Goal: Task Accomplishment & Management: Use online tool/utility

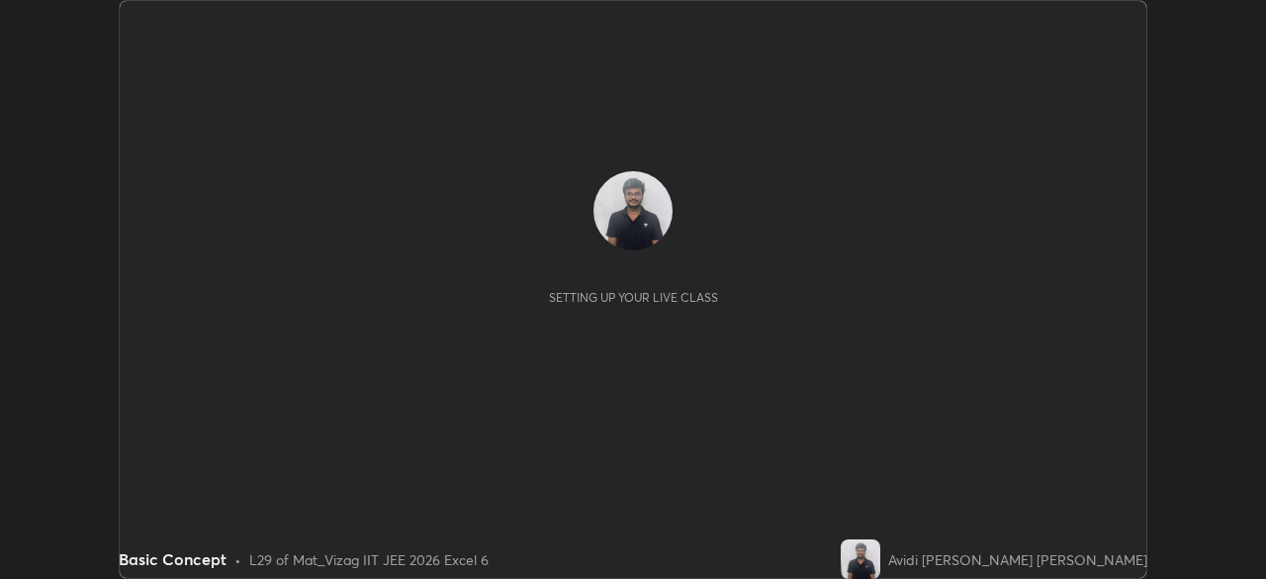
scroll to position [579, 1265]
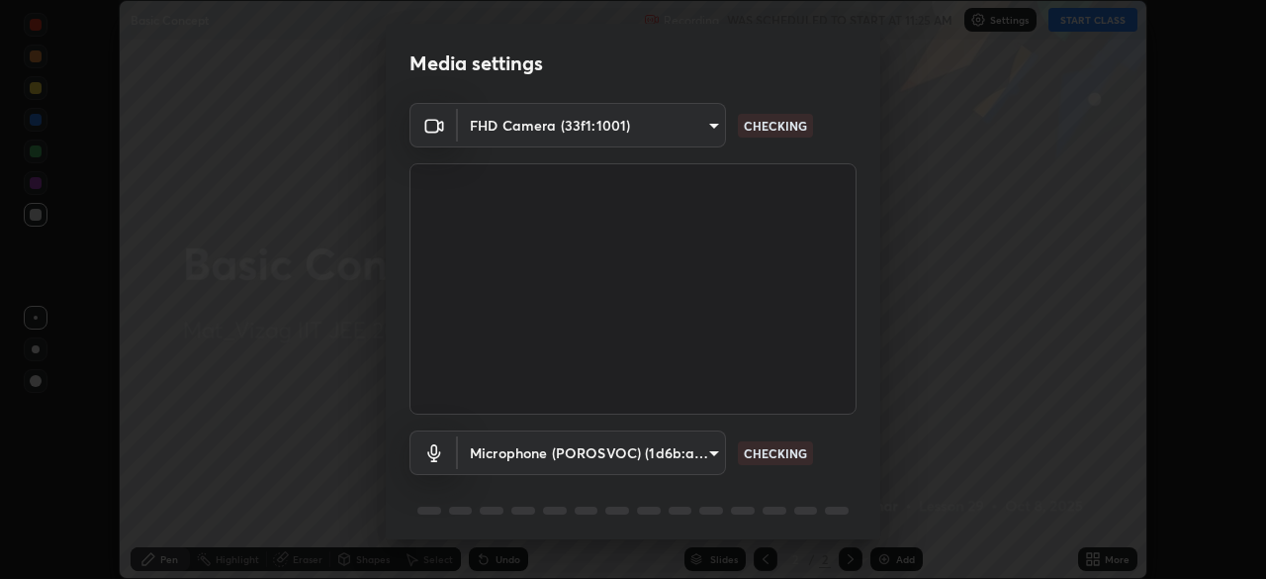
type input "359b0c2fb2d22ad11c48a9d20da28c30b8d2b6f3407690bdf719b12c3c7a5d7b"
type input "ad1b8da74082736044303c9949ee15e06d8757a0d22a3ca7355b0ed13bd19365"
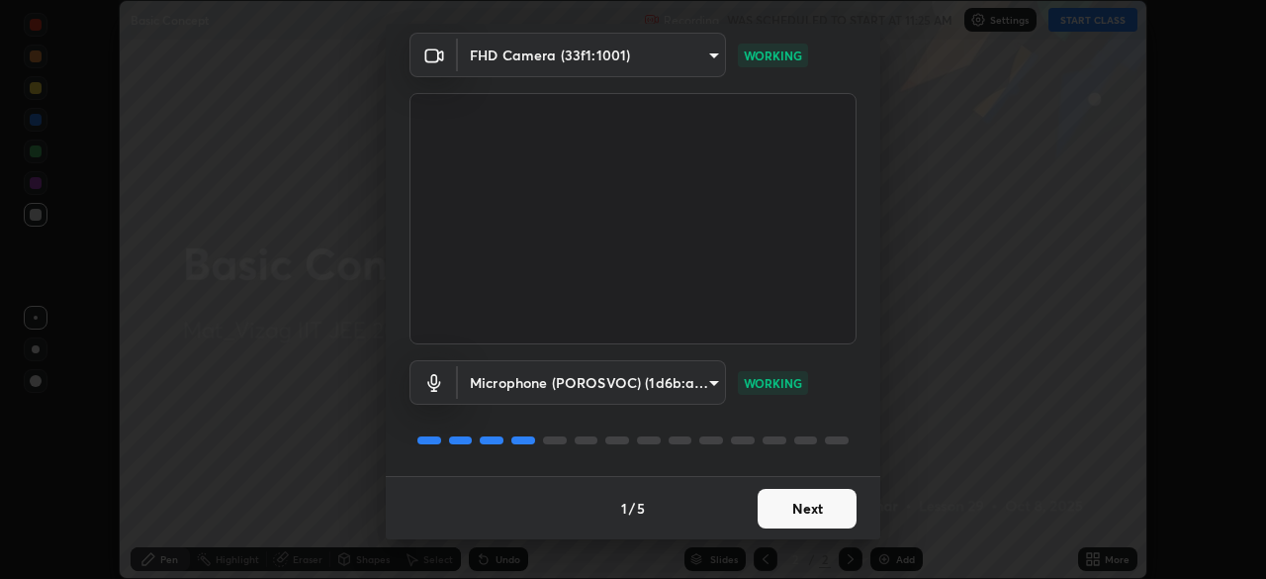
click at [798, 504] on button "Next" at bounding box center [807, 509] width 99 height 40
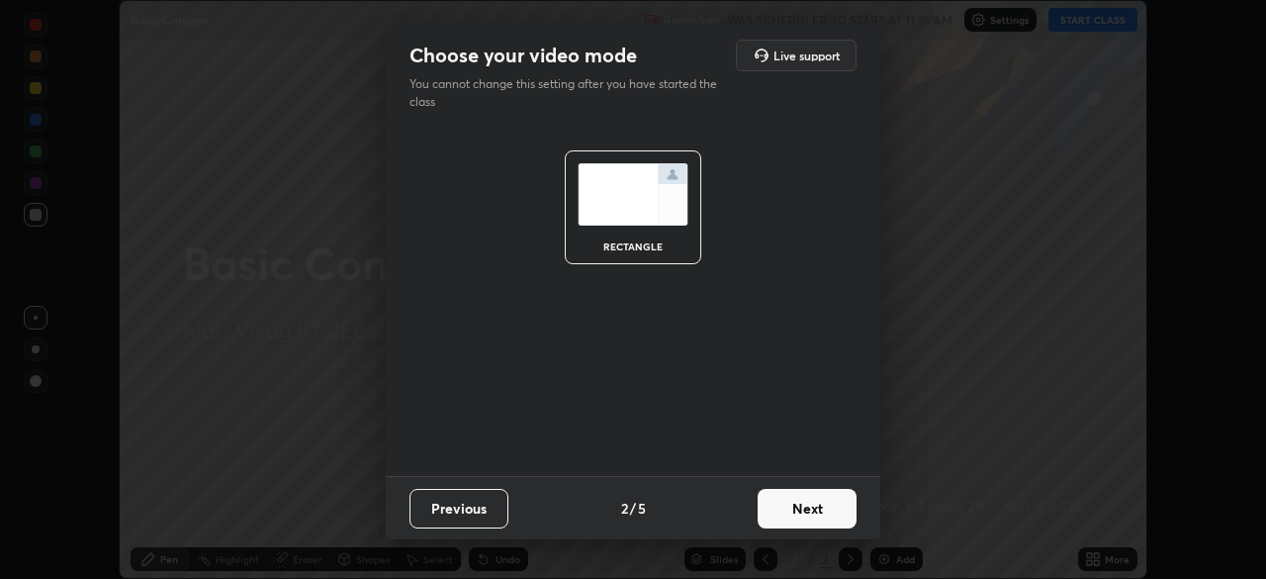
click at [807, 508] on button "Next" at bounding box center [807, 509] width 99 height 40
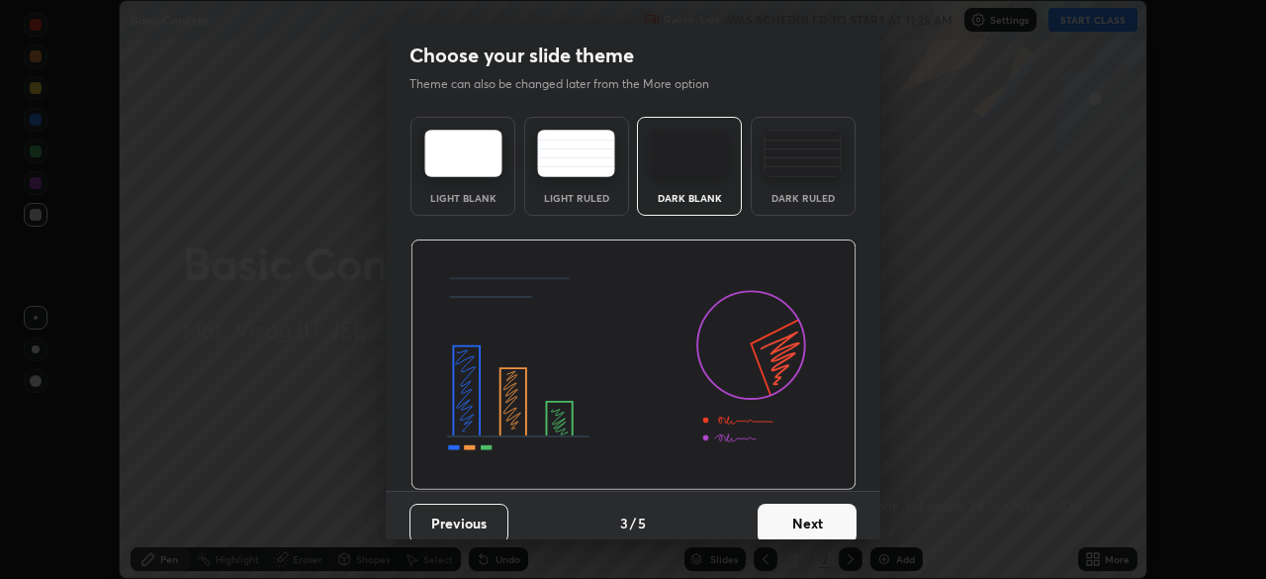
click at [811, 516] on button "Next" at bounding box center [807, 523] width 99 height 40
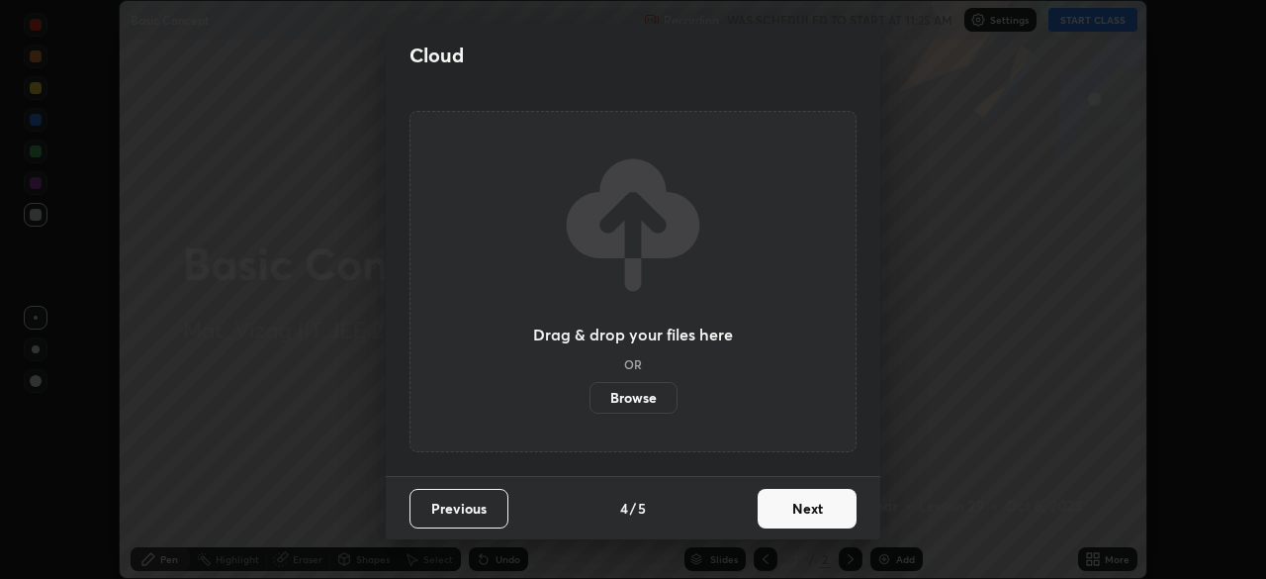
click at [810, 515] on button "Next" at bounding box center [807, 509] width 99 height 40
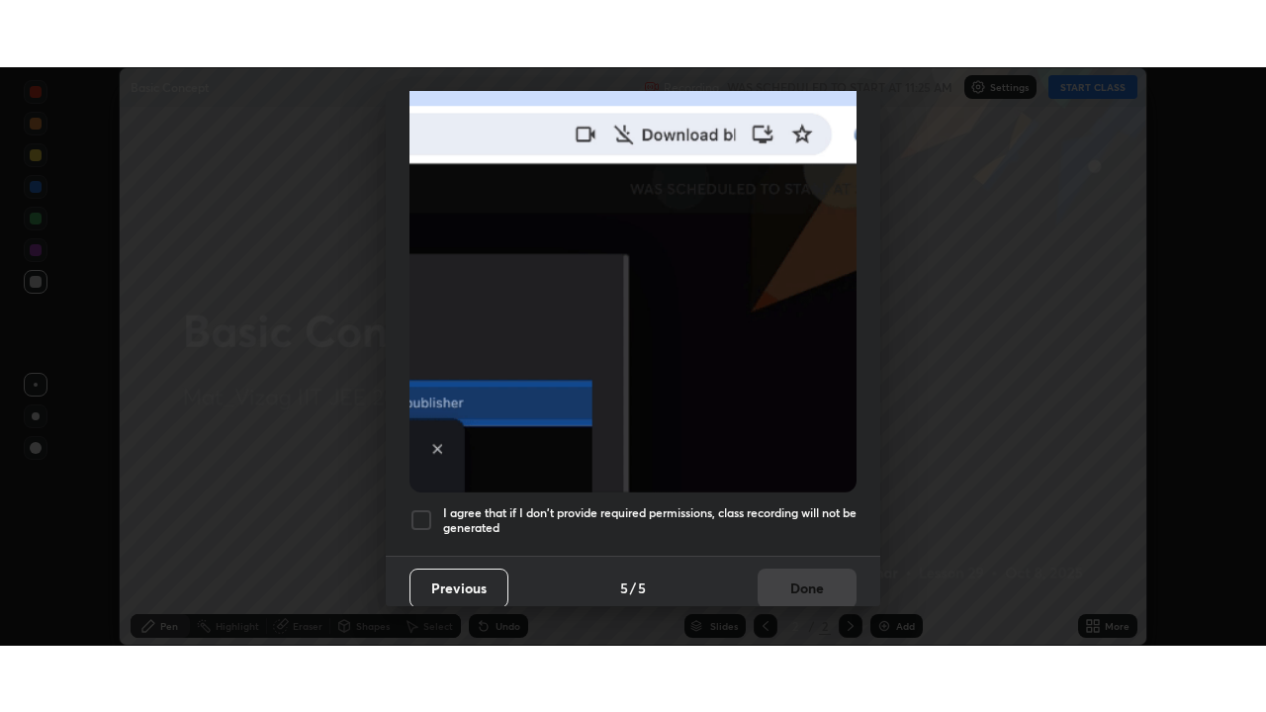
scroll to position [474, 0]
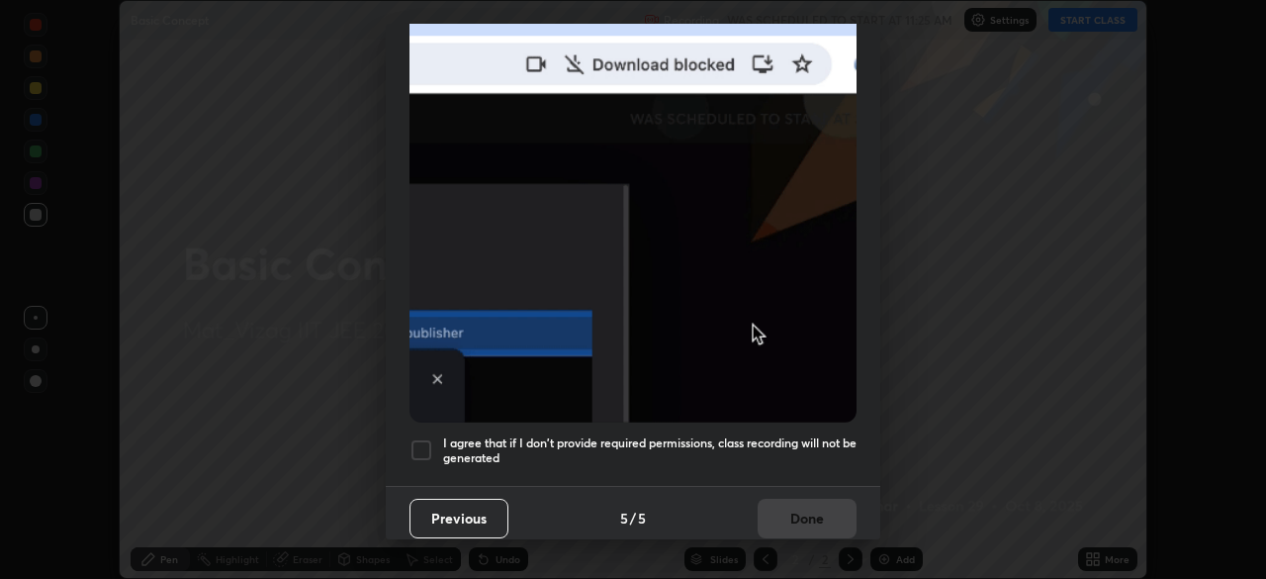
click at [430, 444] on div at bounding box center [421, 450] width 24 height 24
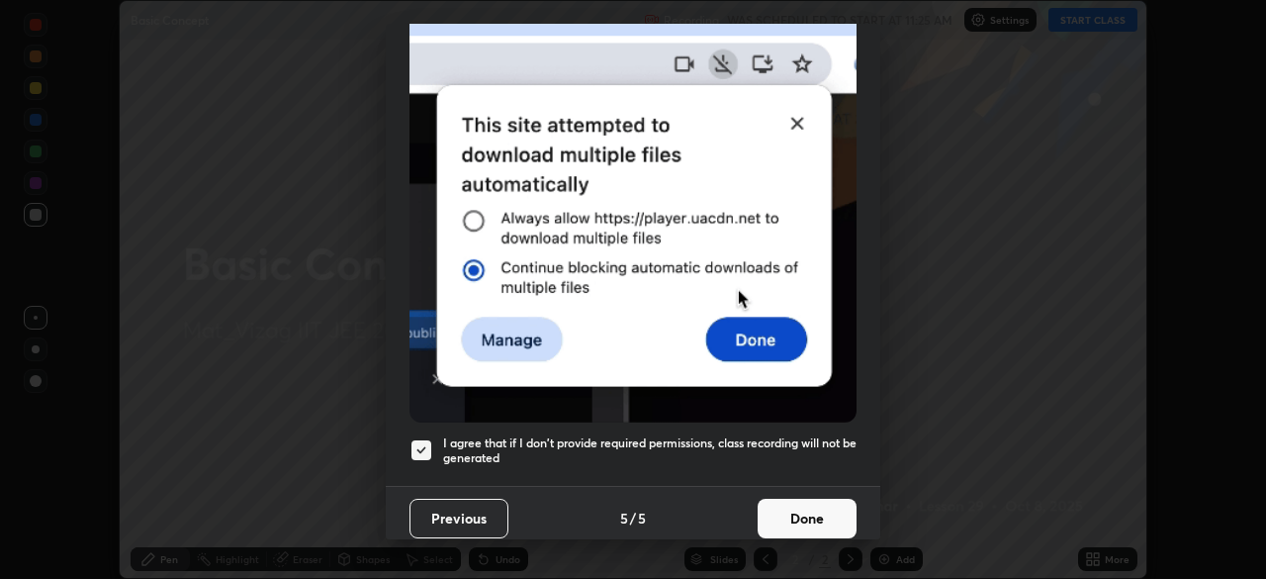
click at [811, 513] on button "Done" at bounding box center [807, 518] width 99 height 40
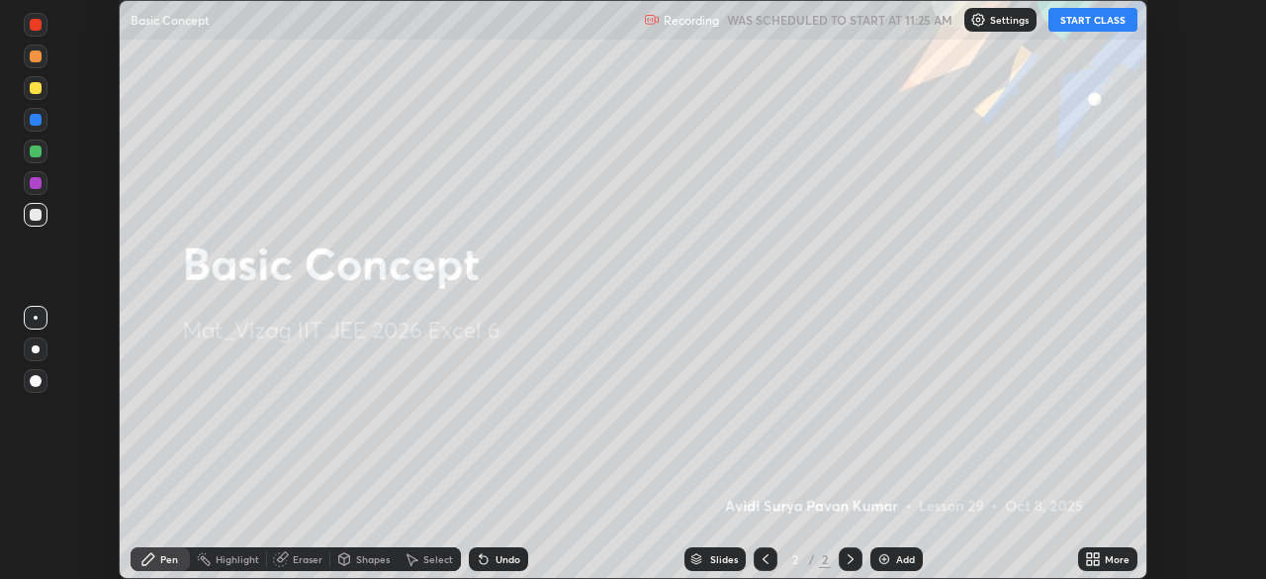
click at [902, 551] on div "Add" at bounding box center [896, 559] width 52 height 24
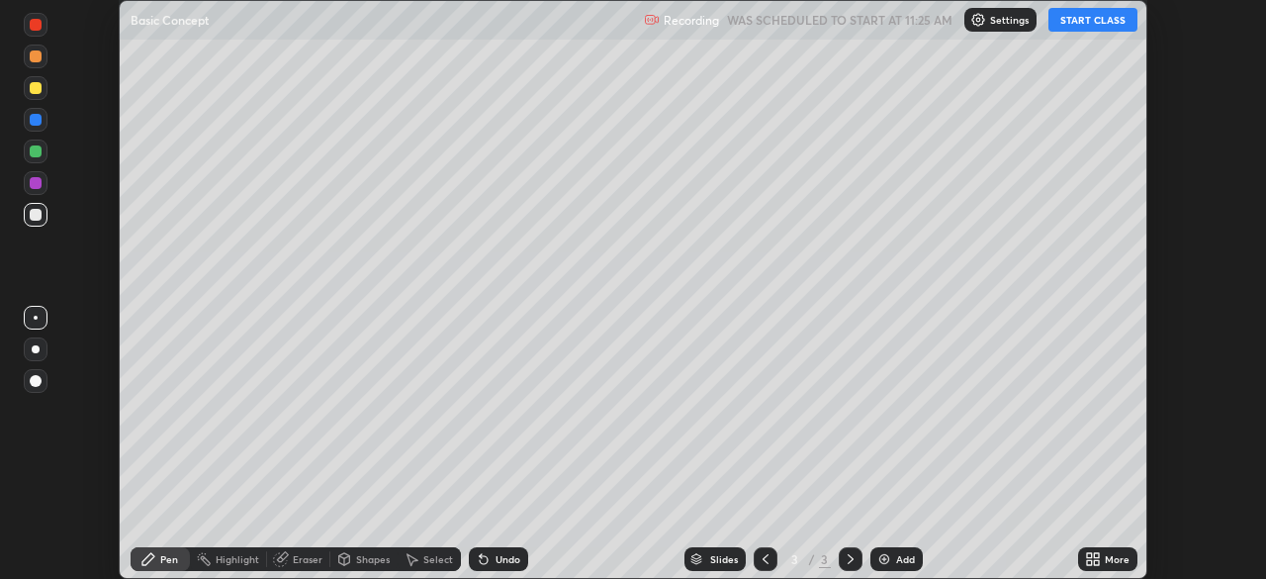
click at [1094, 559] on icon at bounding box center [1093, 559] width 16 height 16
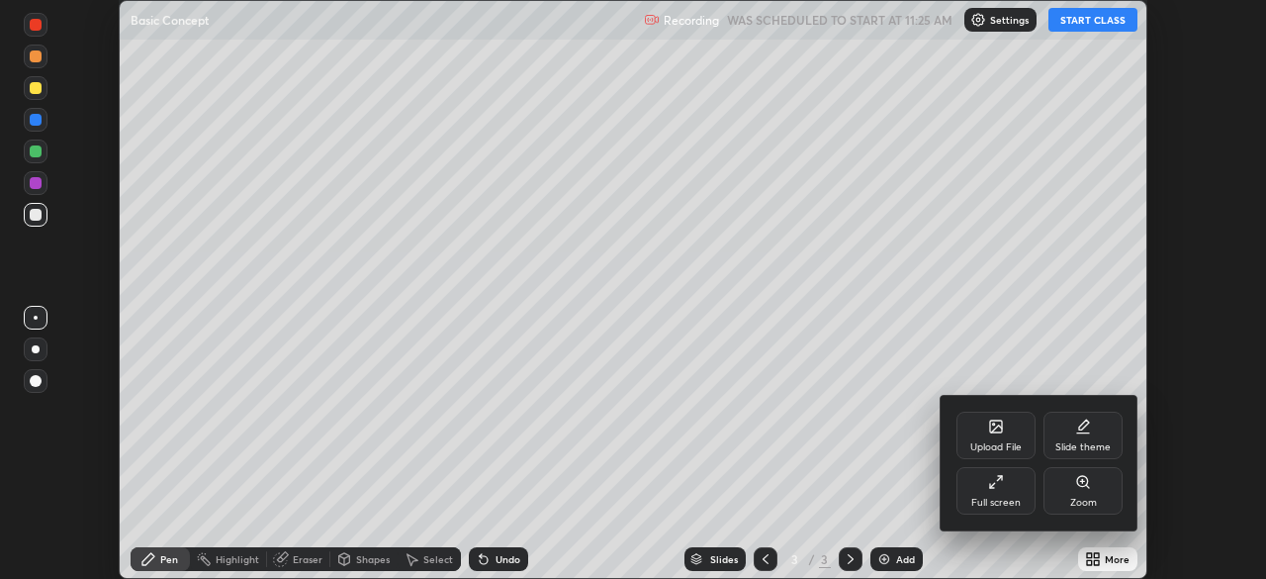
click at [1005, 503] on div "Full screen" at bounding box center [995, 502] width 49 height 10
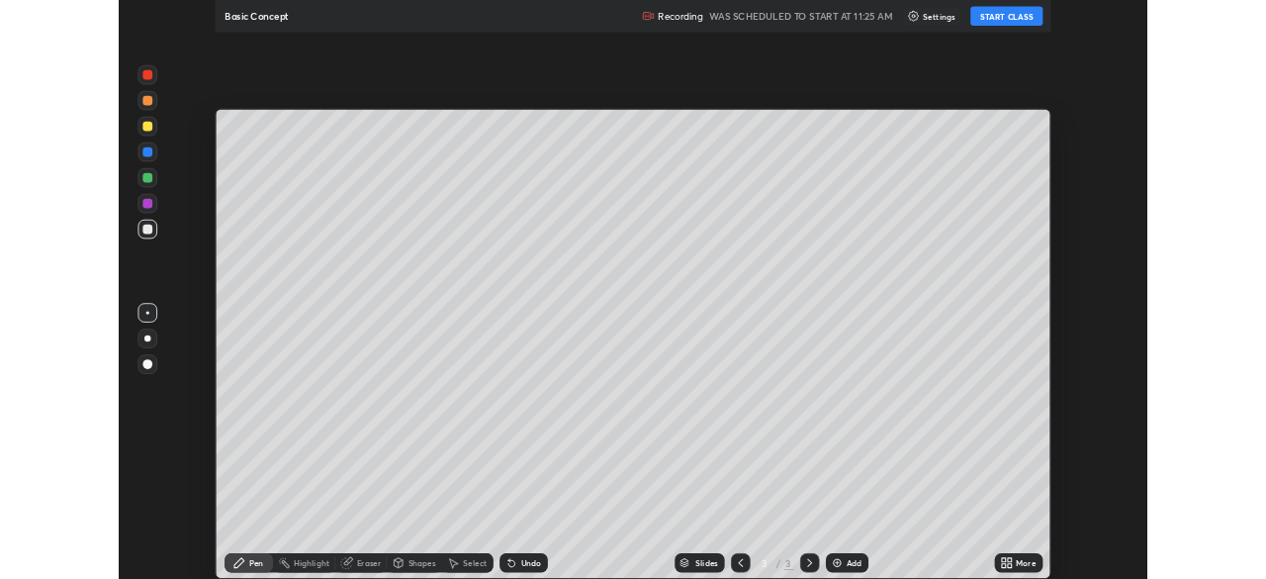
scroll to position [712, 1266]
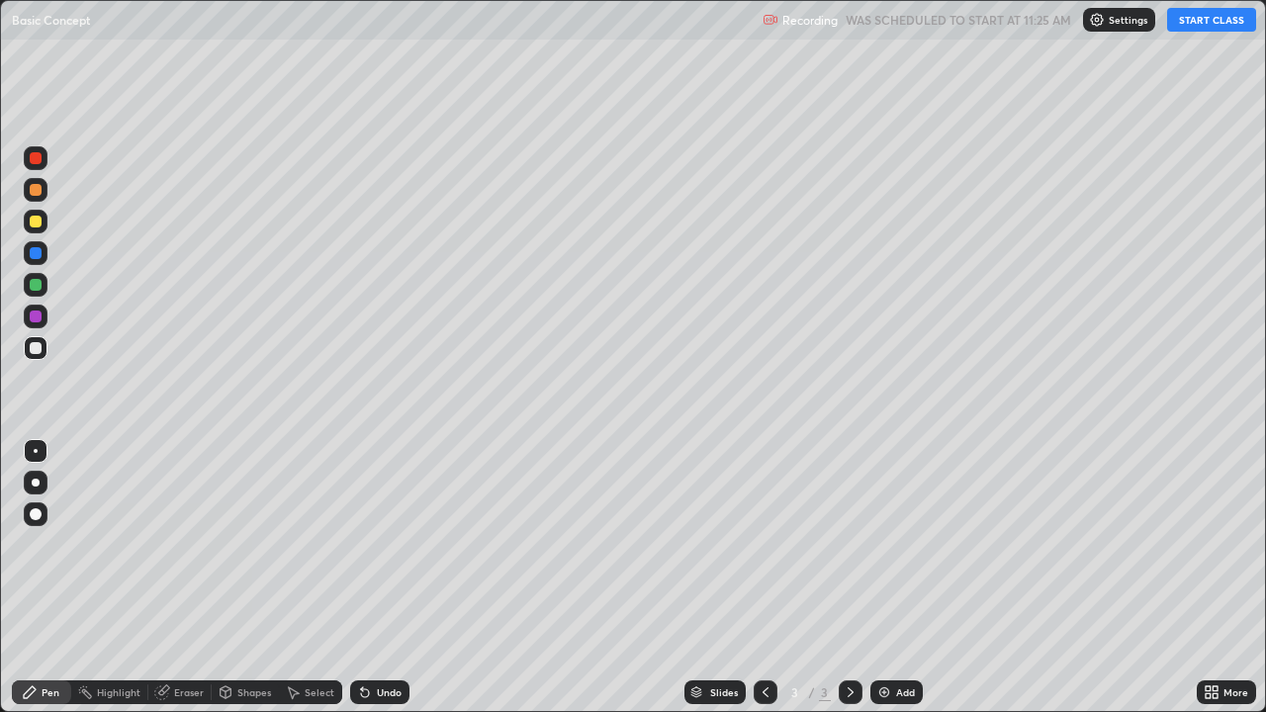
click at [1178, 20] on button "START CLASS" at bounding box center [1211, 20] width 89 height 24
click at [36, 481] on div at bounding box center [36, 483] width 8 height 8
click at [912, 578] on div "Add" at bounding box center [905, 692] width 19 height 10
click at [186, 578] on div "Eraser" at bounding box center [189, 692] width 30 height 10
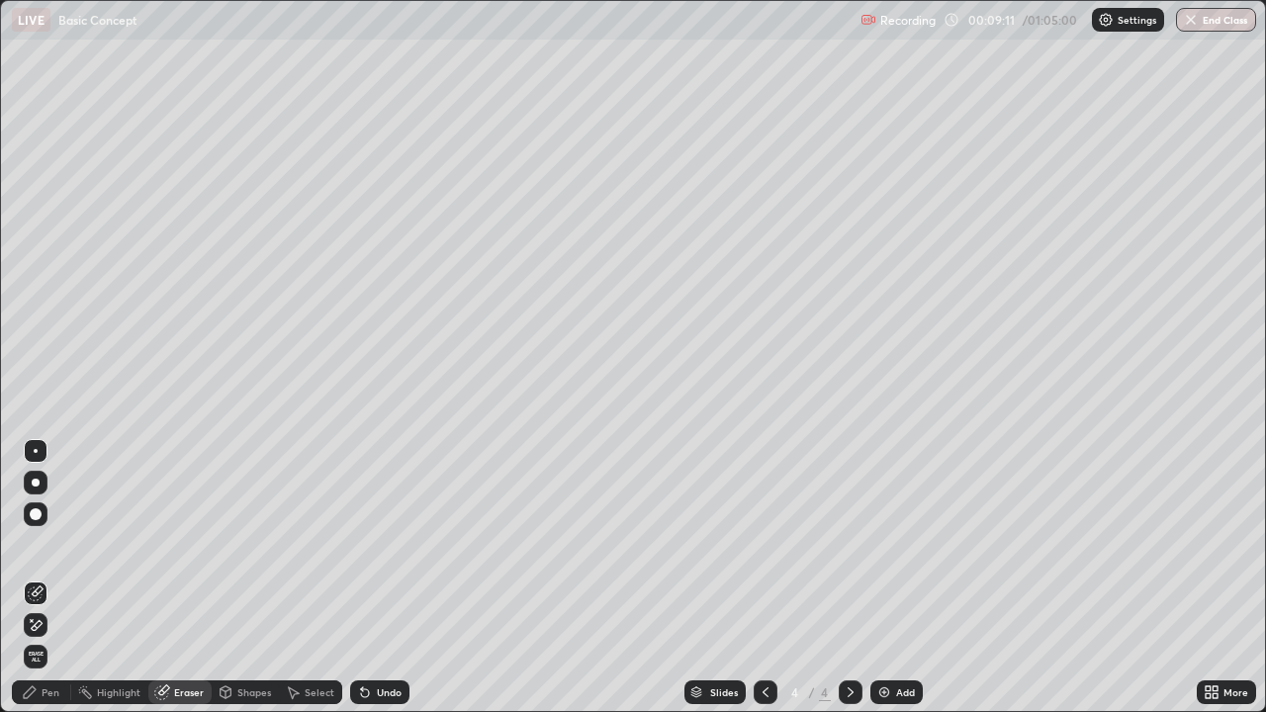
click at [43, 578] on div "Pen" at bounding box center [41, 692] width 59 height 24
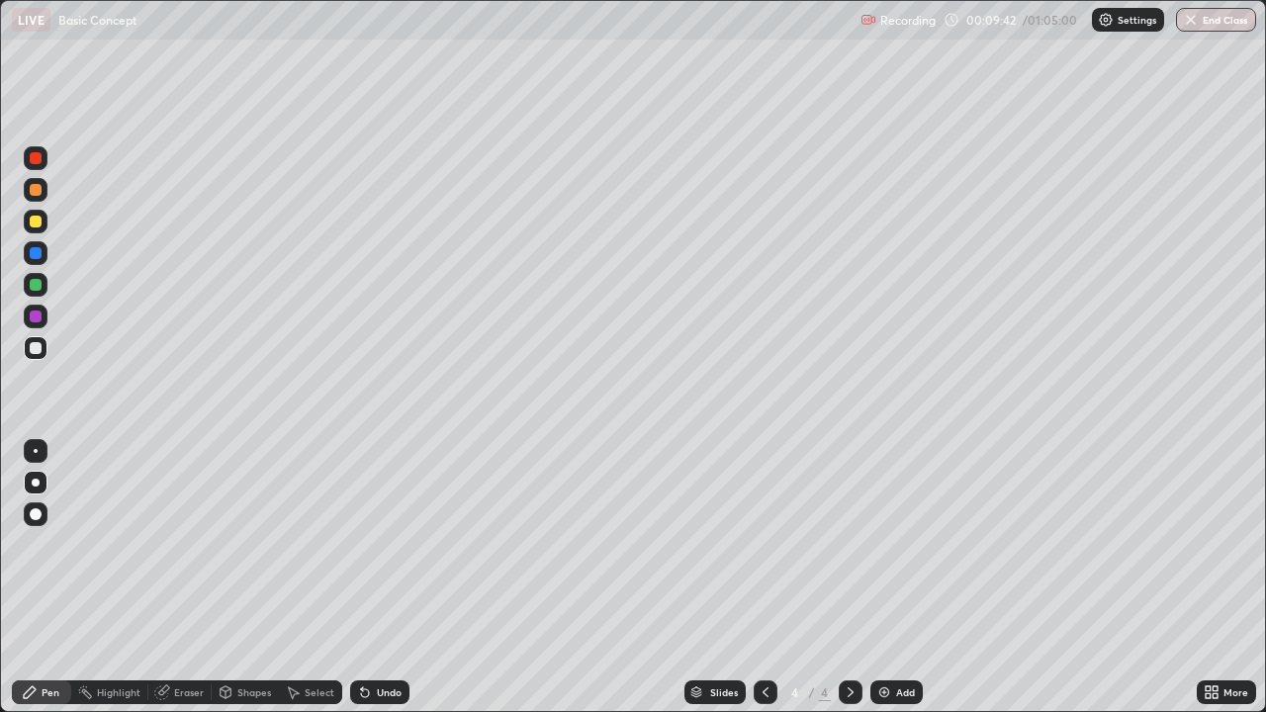
click at [186, 578] on div "Eraser" at bounding box center [189, 692] width 30 height 10
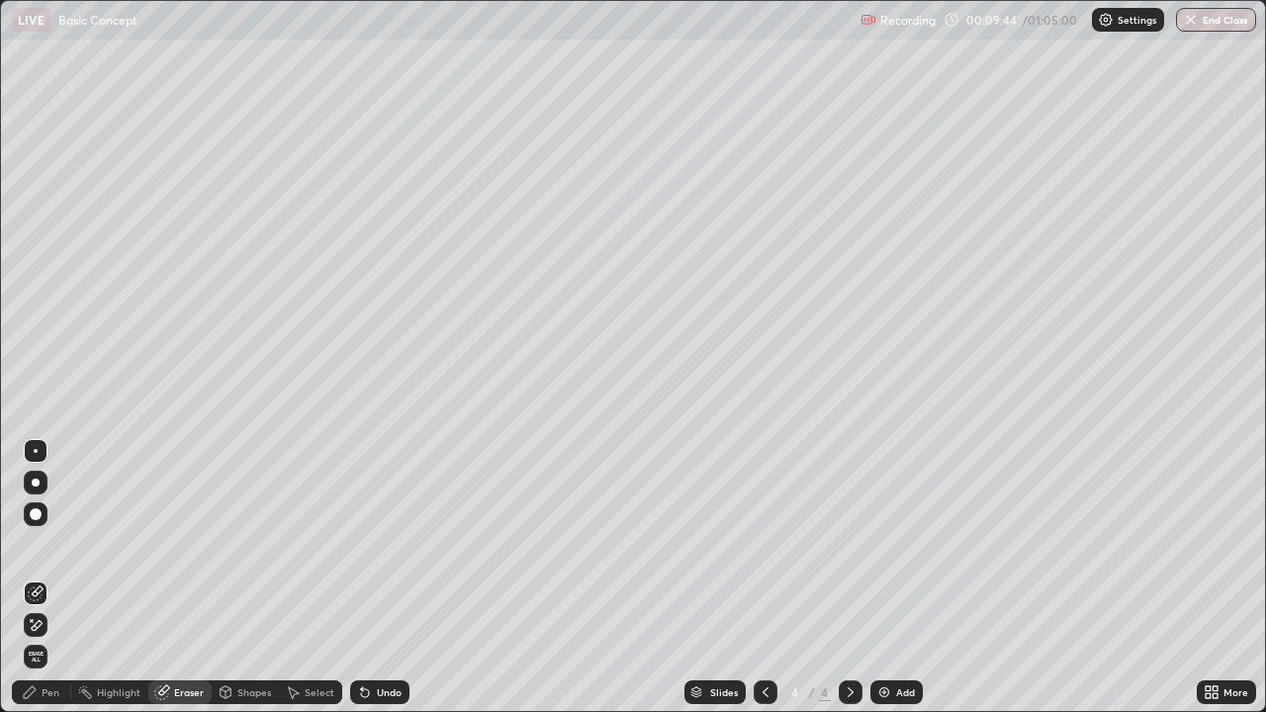
click at [55, 578] on div "Pen" at bounding box center [51, 692] width 18 height 10
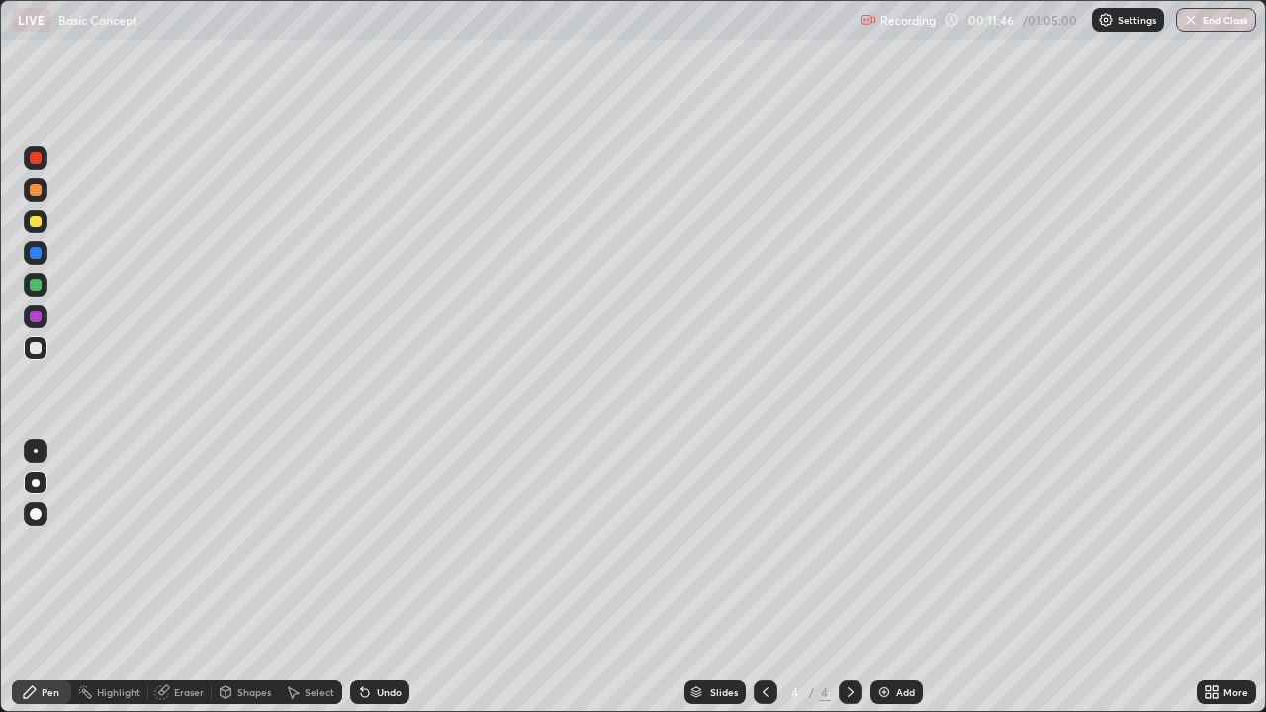
click at [896, 578] on div "Add" at bounding box center [905, 692] width 19 height 10
click at [194, 578] on div "Eraser" at bounding box center [179, 692] width 63 height 24
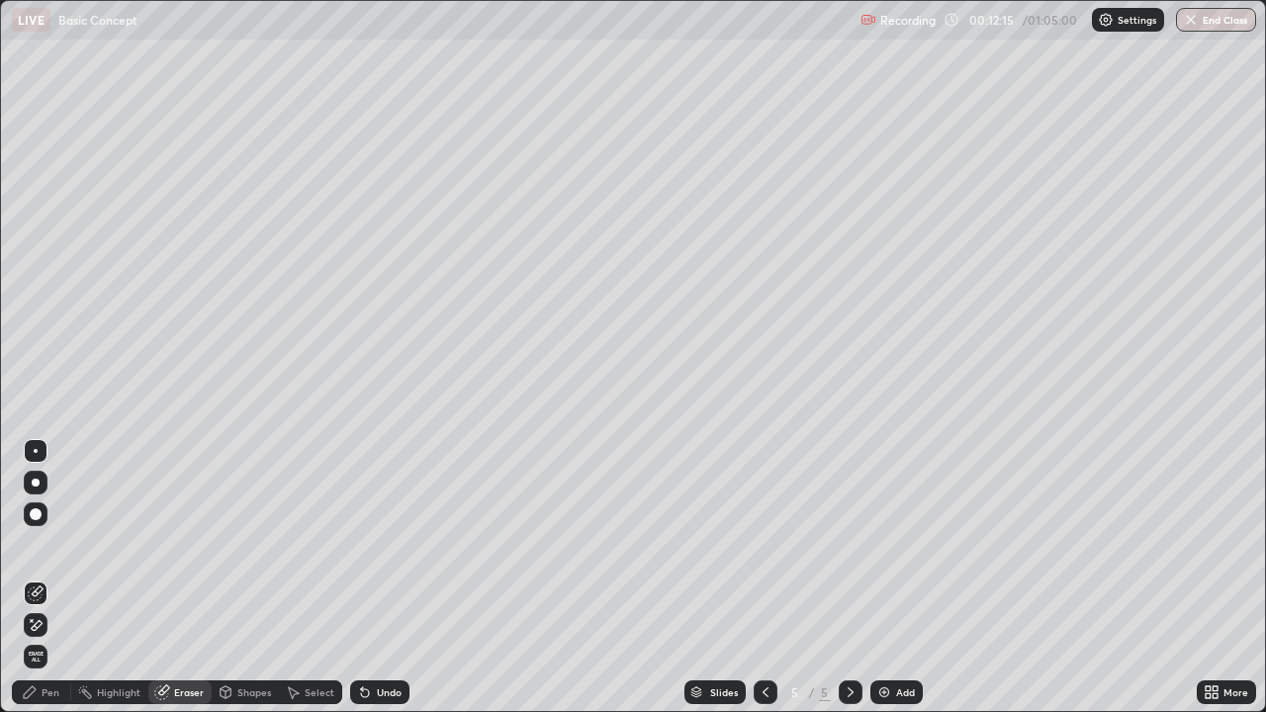
click at [44, 578] on div "Pen" at bounding box center [51, 692] width 18 height 10
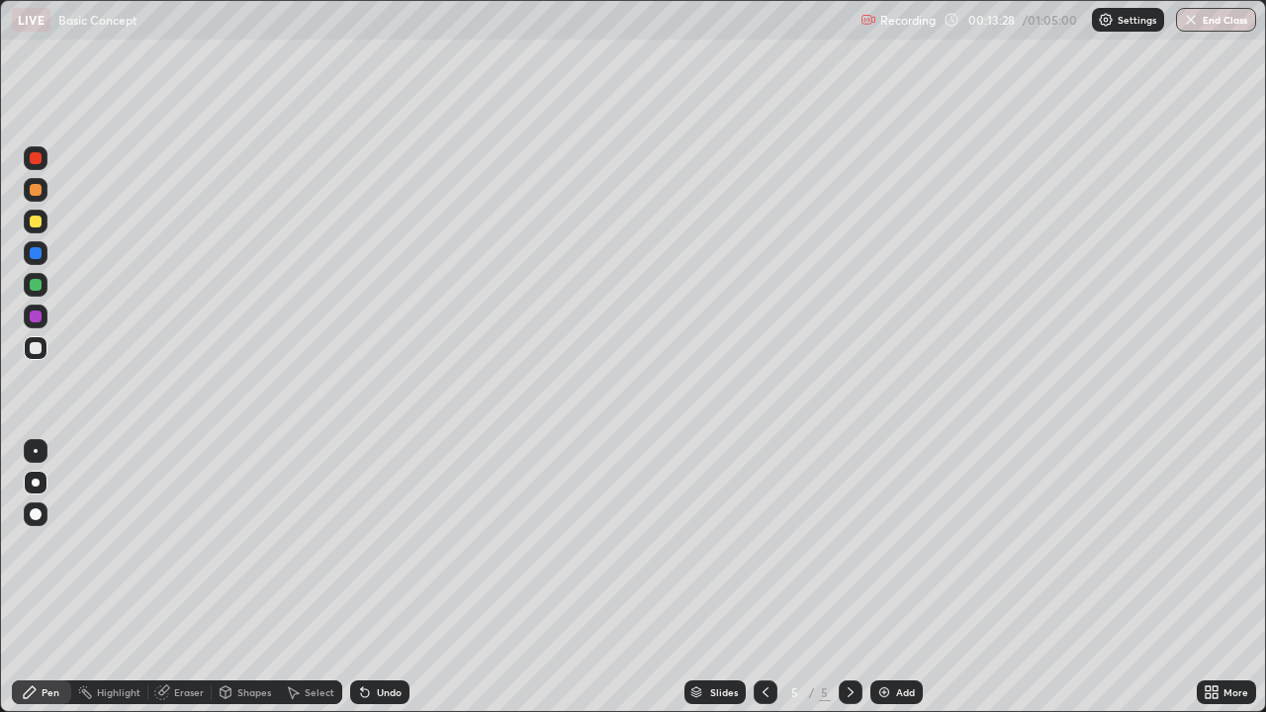
click at [201, 578] on div "Eraser" at bounding box center [189, 692] width 30 height 10
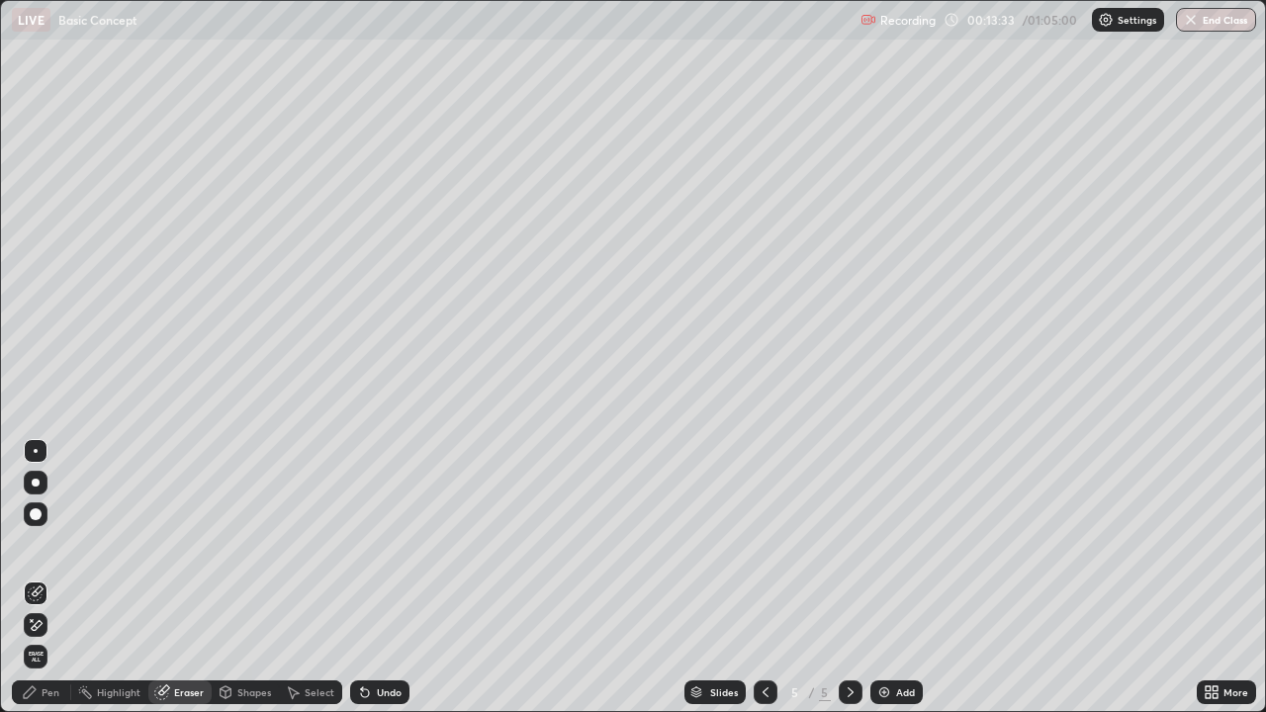
click at [185, 578] on div "Eraser" at bounding box center [189, 692] width 30 height 10
click at [45, 578] on div "Pen" at bounding box center [51, 692] width 18 height 10
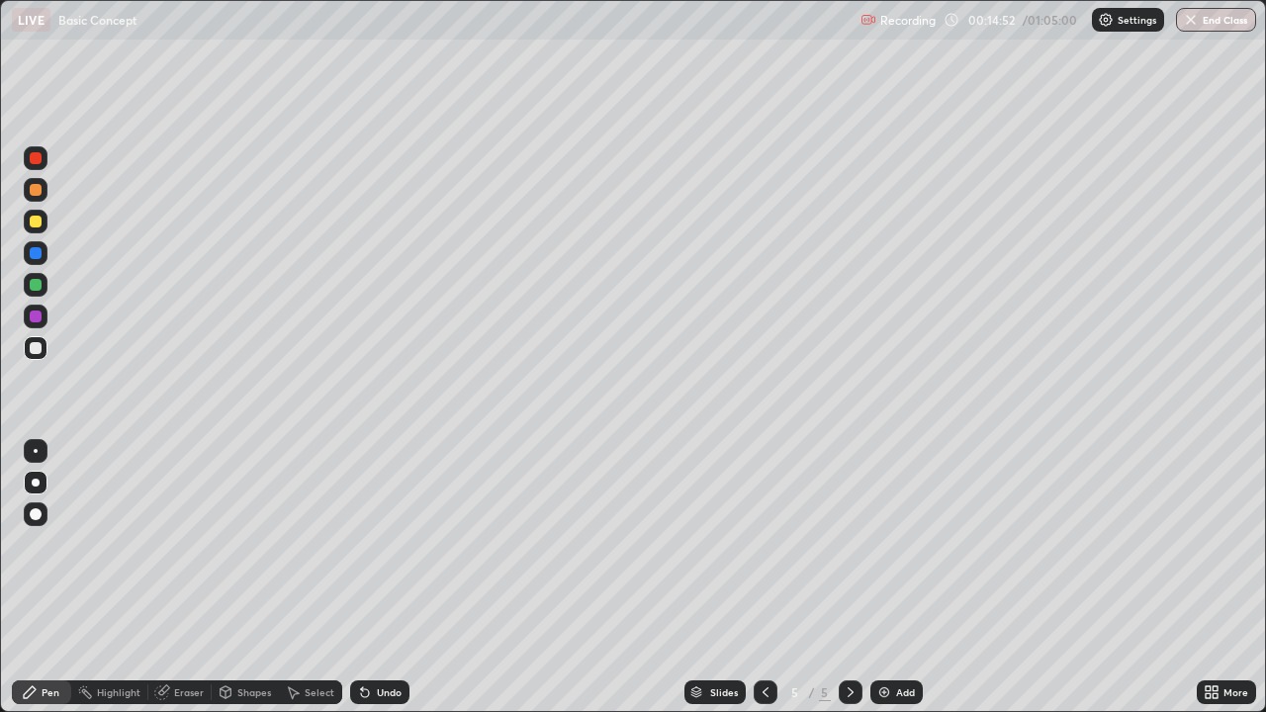
click at [892, 578] on div "Add" at bounding box center [896, 692] width 52 height 24
click at [899, 578] on div "Add" at bounding box center [905, 692] width 19 height 10
click at [902, 578] on div "Add" at bounding box center [905, 692] width 19 height 10
click at [889, 578] on img at bounding box center [884, 692] width 16 height 16
click at [185, 578] on div "Eraser" at bounding box center [189, 692] width 30 height 10
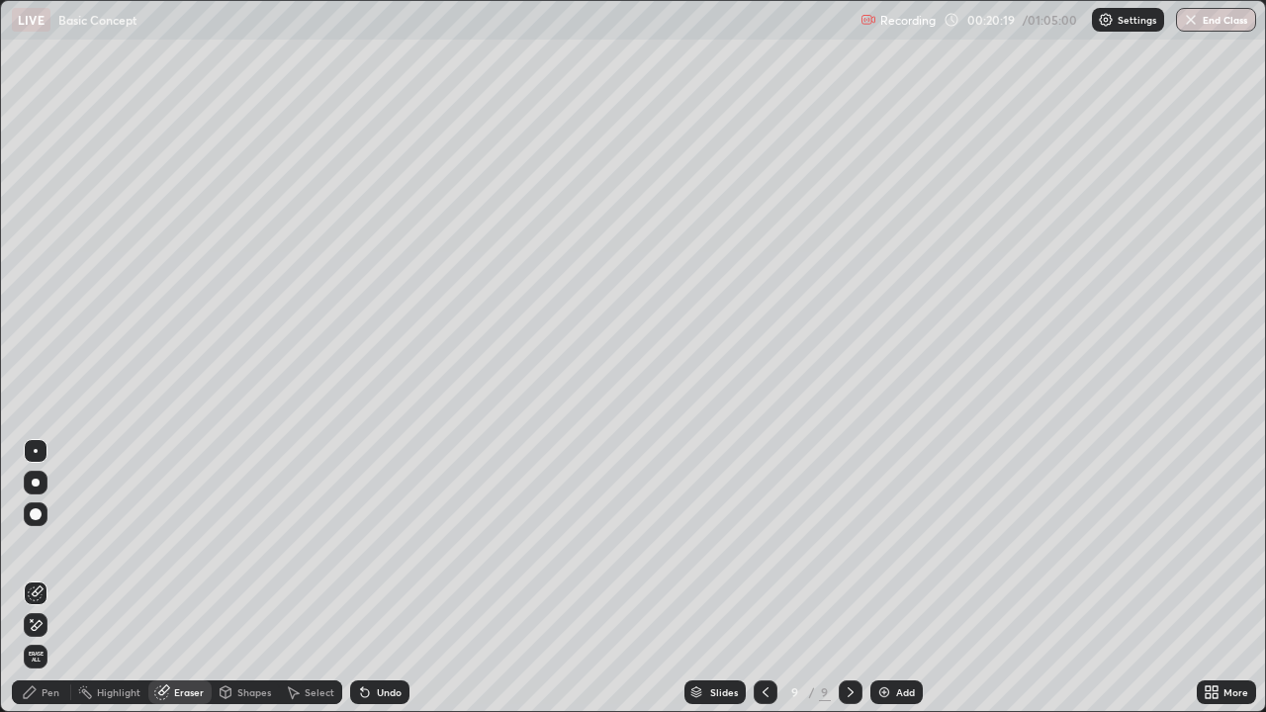
click at [61, 578] on div "Pen" at bounding box center [41, 692] width 59 height 24
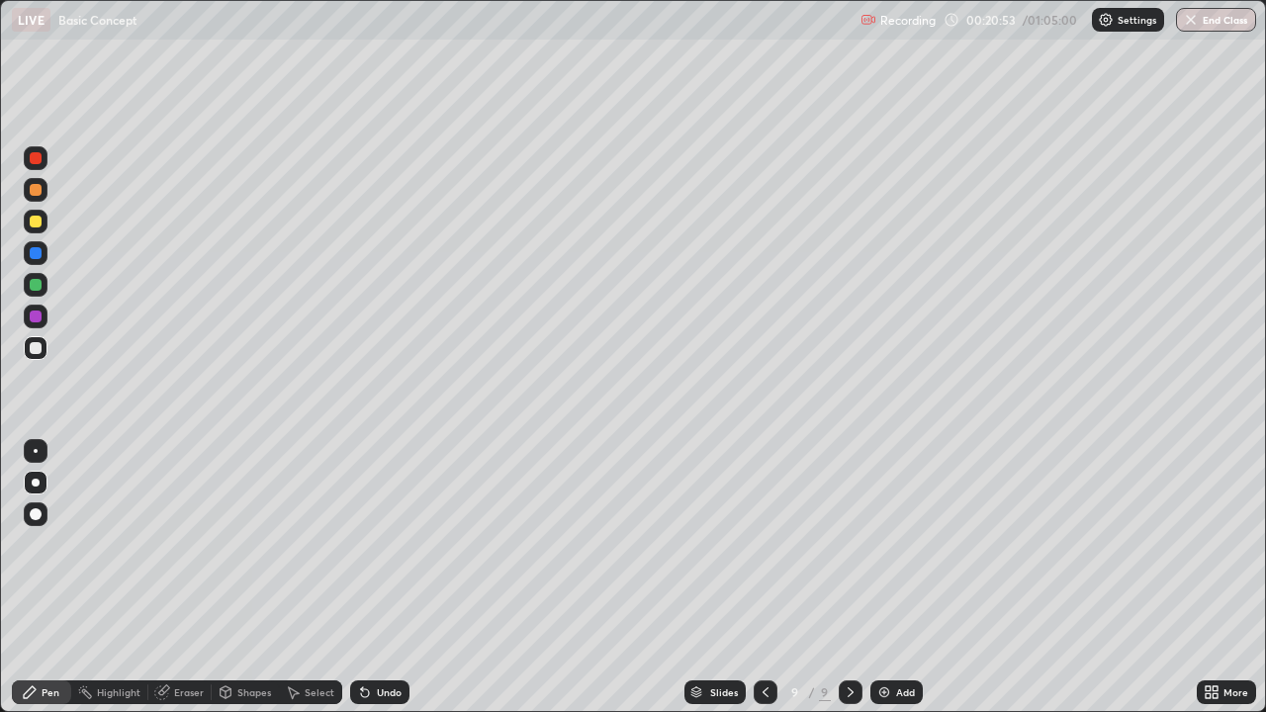
click at [893, 578] on div "Add" at bounding box center [896, 692] width 52 height 24
click at [890, 578] on img at bounding box center [884, 692] width 16 height 16
click at [908, 578] on div "Add" at bounding box center [905, 692] width 19 height 10
click at [772, 578] on div at bounding box center [766, 692] width 24 height 24
click at [911, 578] on div "Add" at bounding box center [905, 692] width 19 height 10
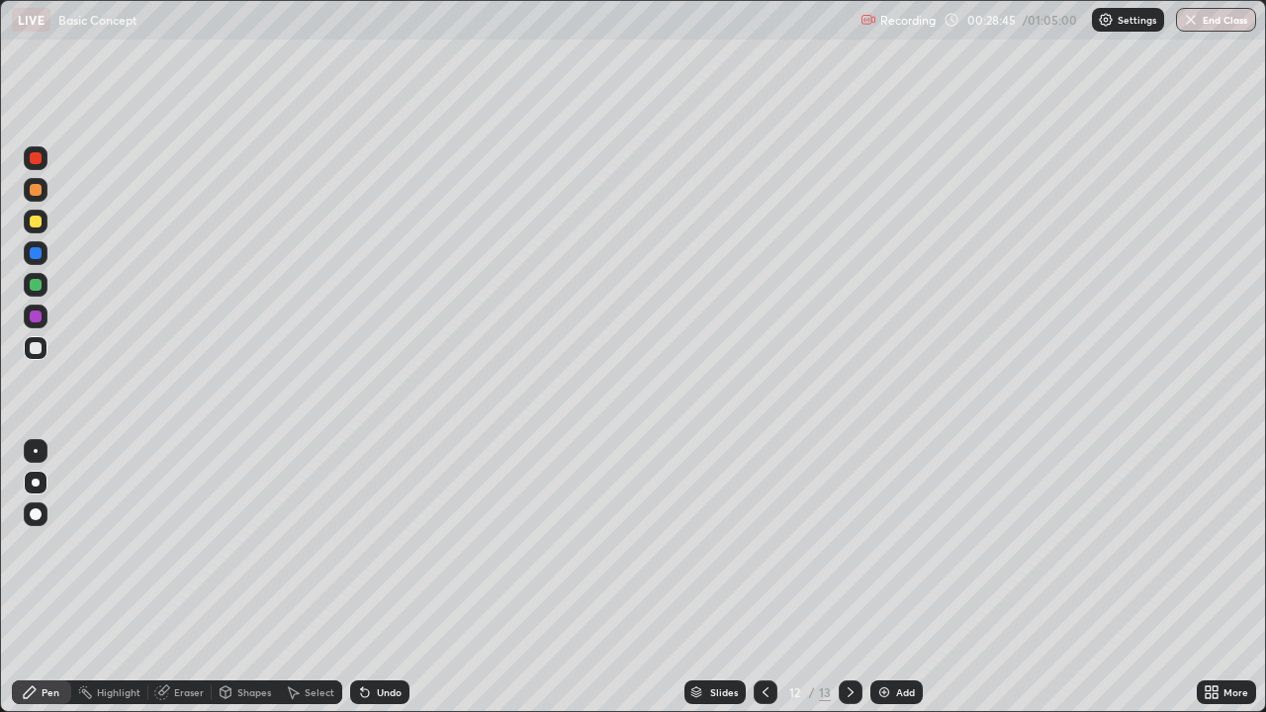
click at [771, 578] on div at bounding box center [766, 692] width 24 height 24
click at [766, 578] on icon at bounding box center [766, 692] width 16 height 16
click at [764, 578] on icon at bounding box center [766, 692] width 16 height 16
click at [58, 578] on div "Pen" at bounding box center [51, 692] width 18 height 10
click at [848, 578] on icon at bounding box center [851, 692] width 6 height 10
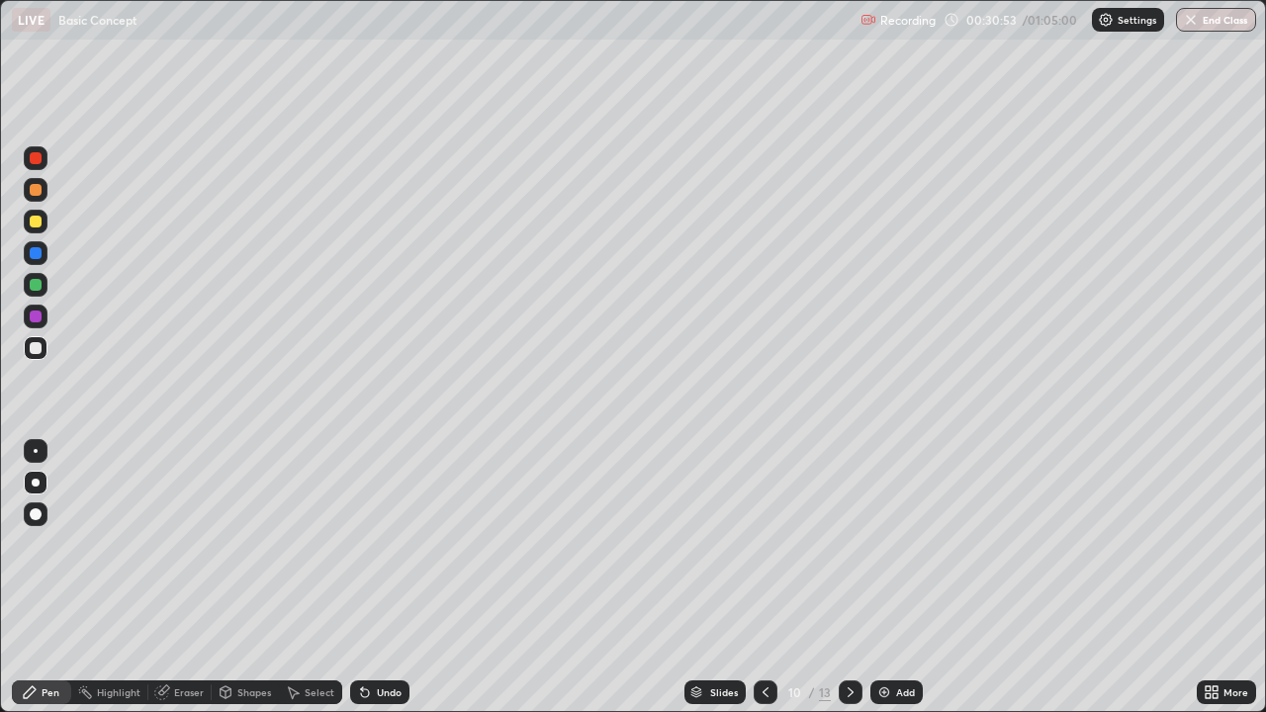
click at [849, 578] on icon at bounding box center [851, 692] width 16 height 16
click at [773, 578] on div at bounding box center [766, 692] width 24 height 24
click at [766, 578] on icon at bounding box center [766, 692] width 16 height 16
click at [771, 578] on div at bounding box center [766, 692] width 24 height 24
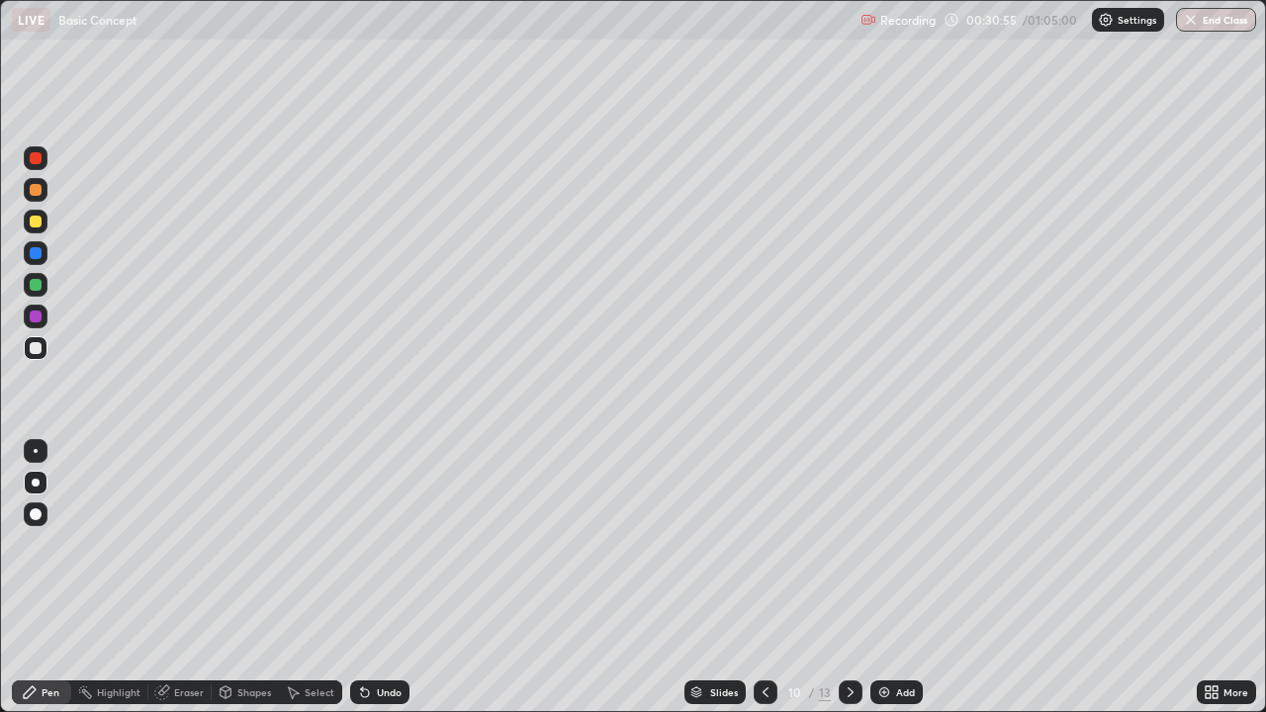
click at [764, 578] on icon at bounding box center [766, 692] width 16 height 16
click at [765, 578] on icon at bounding box center [766, 692] width 16 height 16
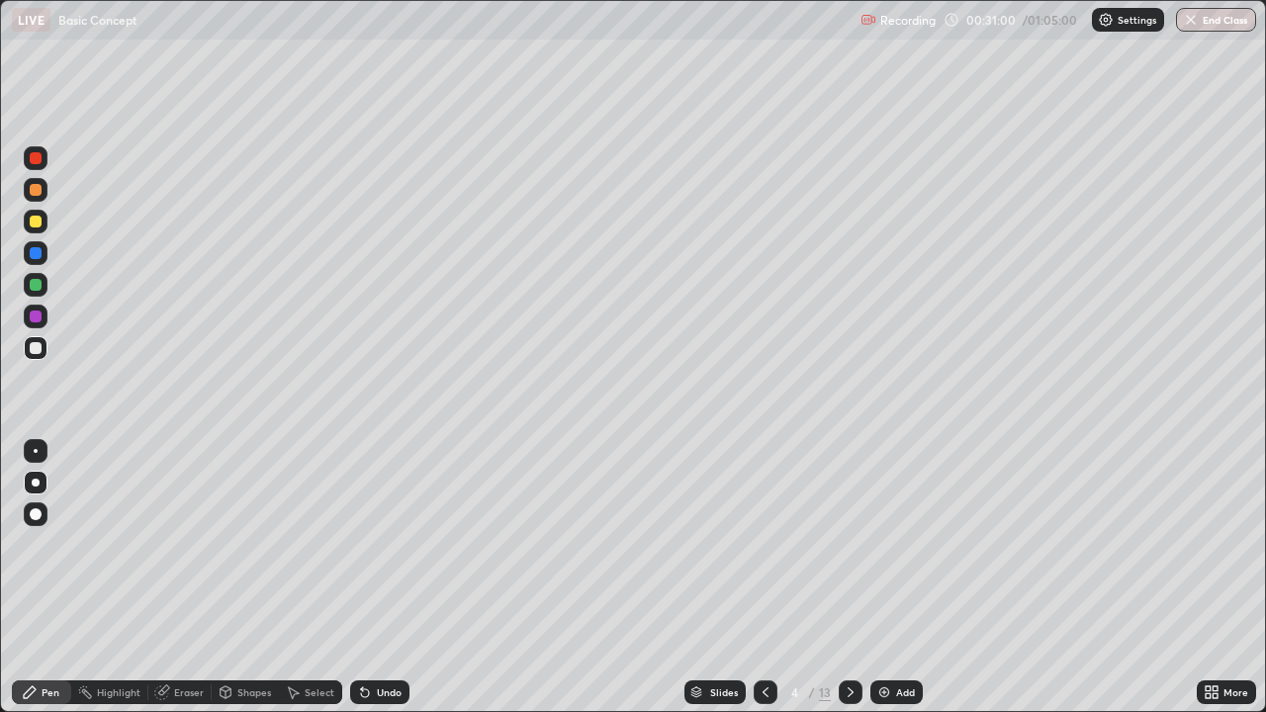
click at [848, 578] on icon at bounding box center [851, 692] width 6 height 10
click at [846, 578] on icon at bounding box center [851, 692] width 16 height 16
click at [849, 578] on icon at bounding box center [851, 692] width 16 height 16
click at [763, 578] on icon at bounding box center [766, 692] width 16 height 16
click at [848, 578] on icon at bounding box center [851, 692] width 16 height 16
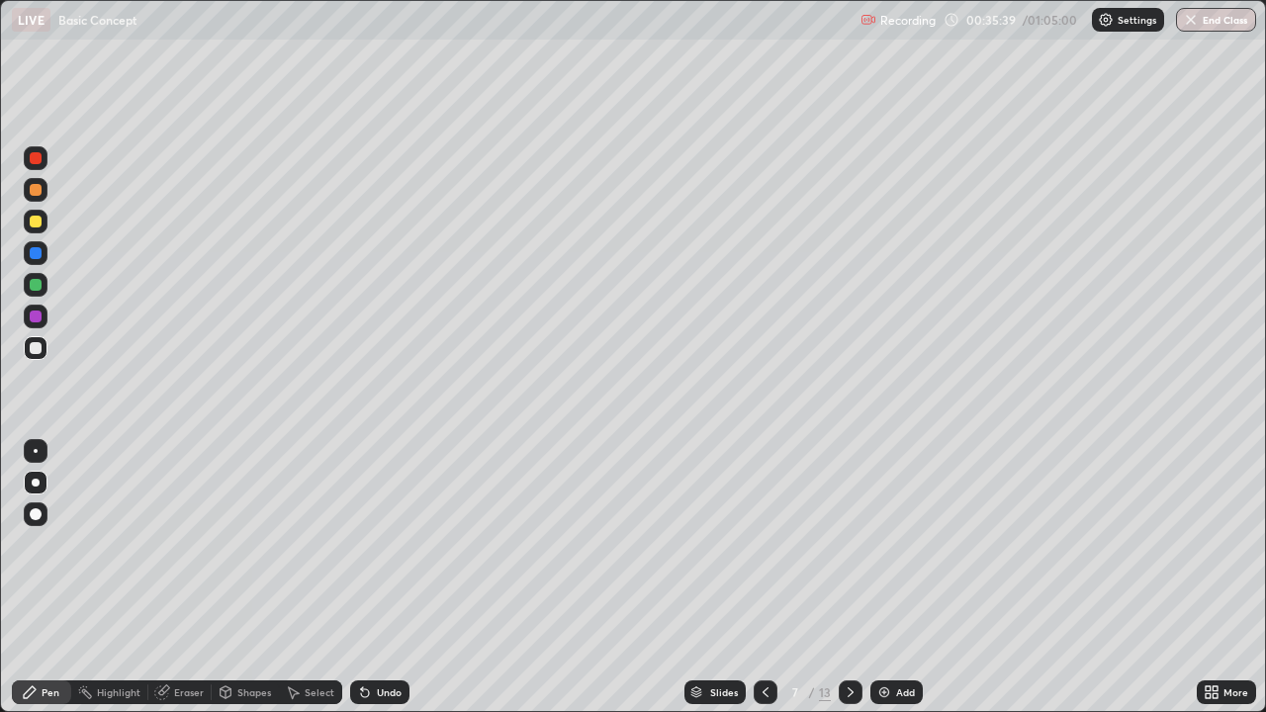
click at [850, 578] on div at bounding box center [851, 692] width 24 height 24
click at [840, 578] on div at bounding box center [851, 692] width 24 height 24
click at [849, 578] on icon at bounding box center [851, 692] width 16 height 16
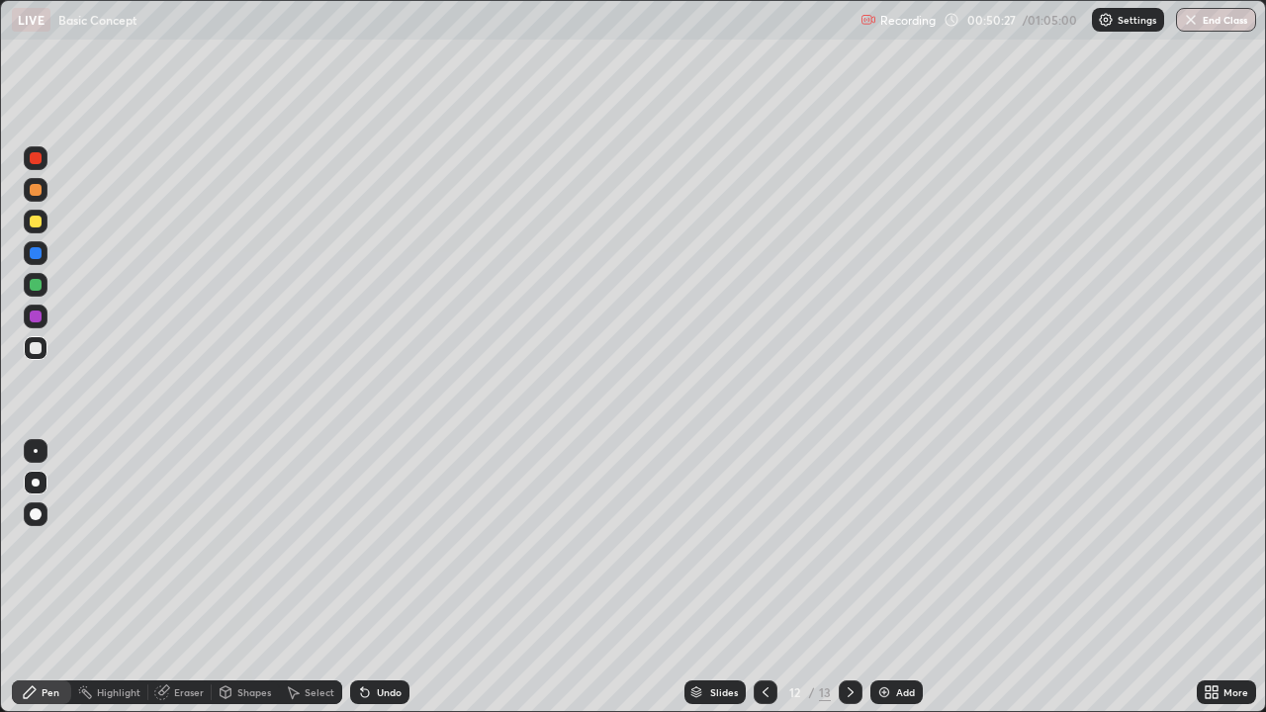
click at [880, 578] on img at bounding box center [884, 692] width 16 height 16
click at [1222, 25] on button "End Class" at bounding box center [1216, 20] width 80 height 24
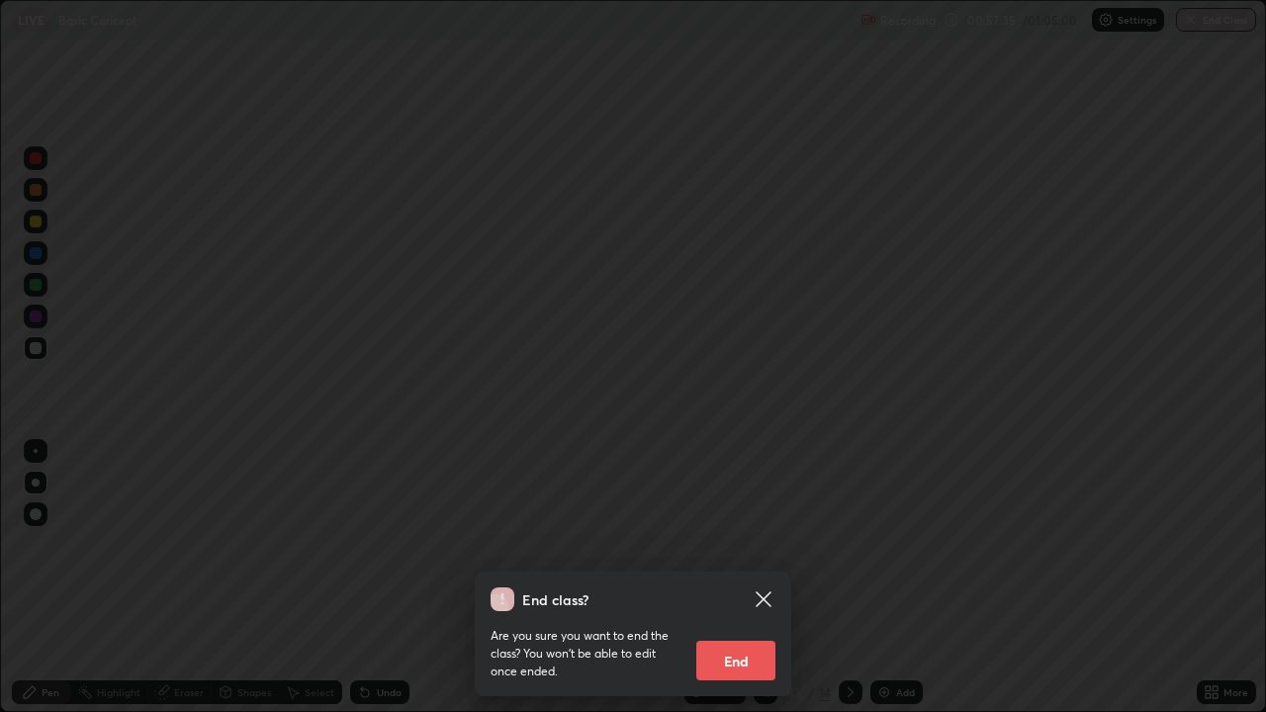
click at [742, 578] on button "End" at bounding box center [735, 661] width 79 height 40
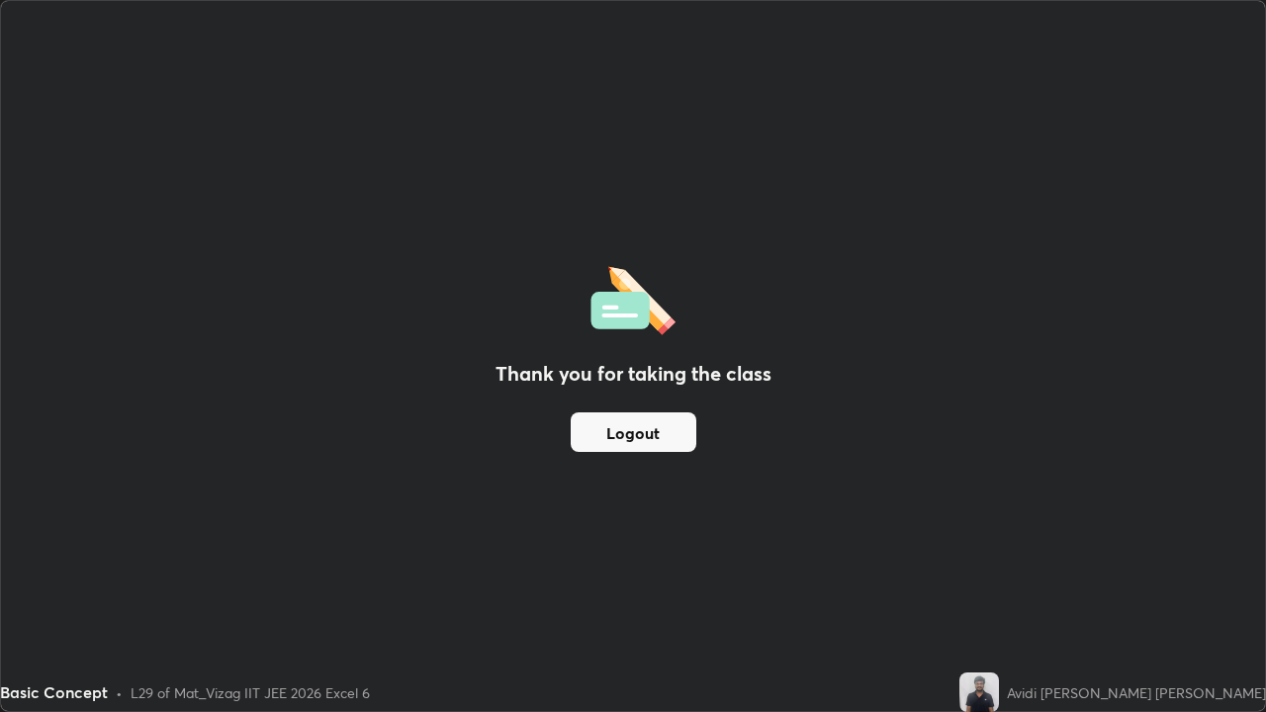
click at [643, 426] on button "Logout" at bounding box center [634, 432] width 126 height 40
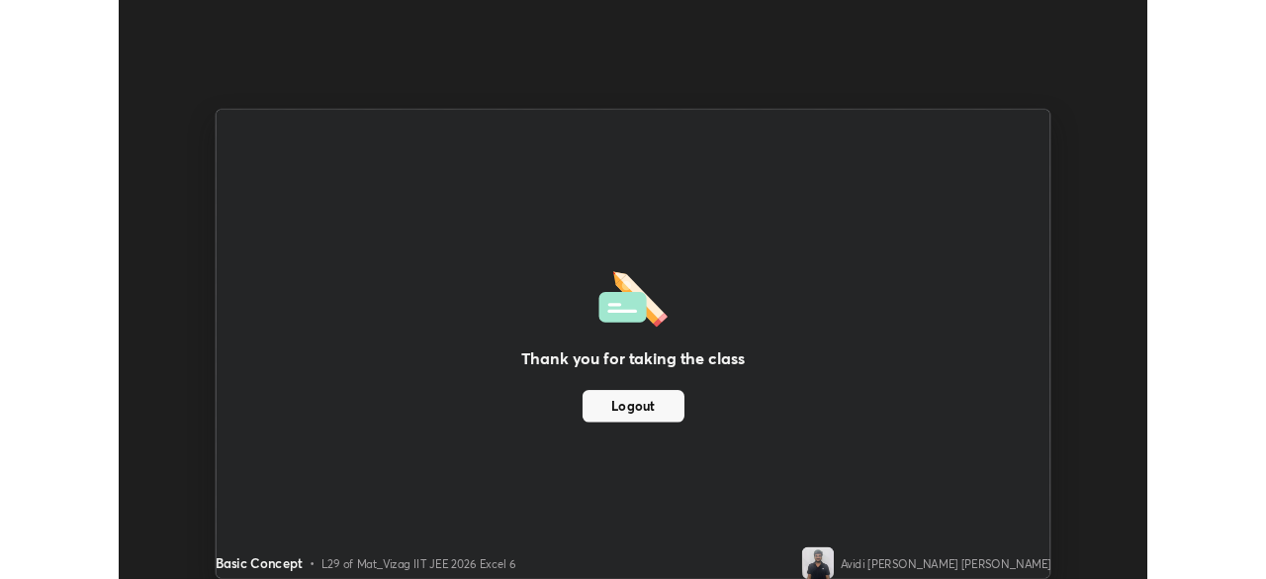
scroll to position [98324, 97636]
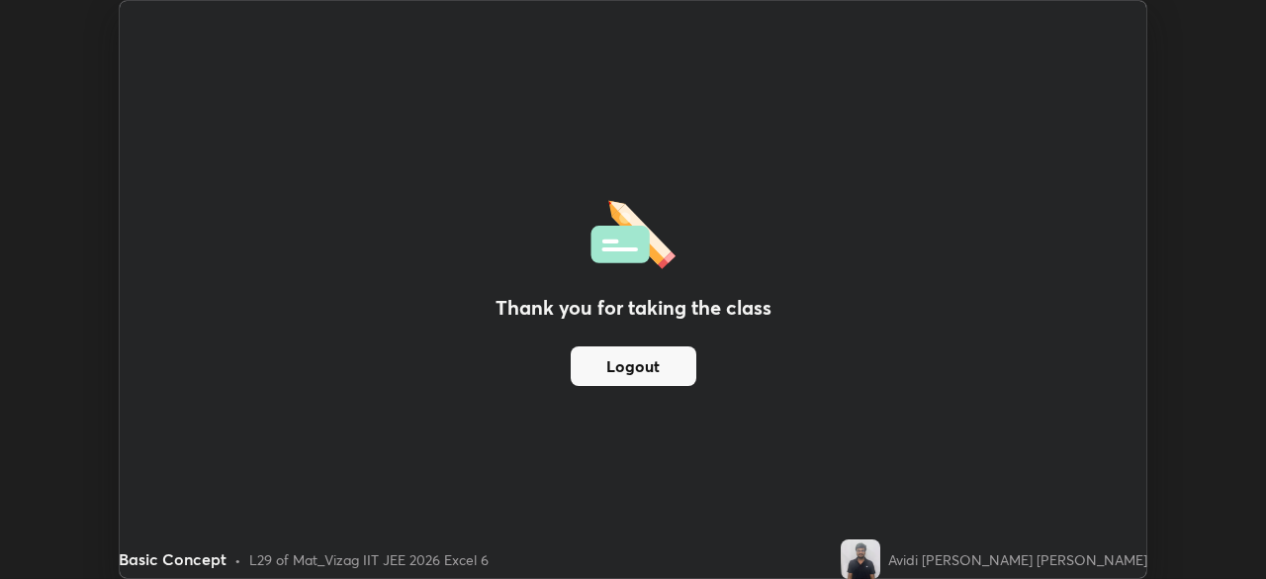
click at [676, 367] on button "Logout" at bounding box center [634, 366] width 126 height 40
